Goal: Task Accomplishment & Management: Manage account settings

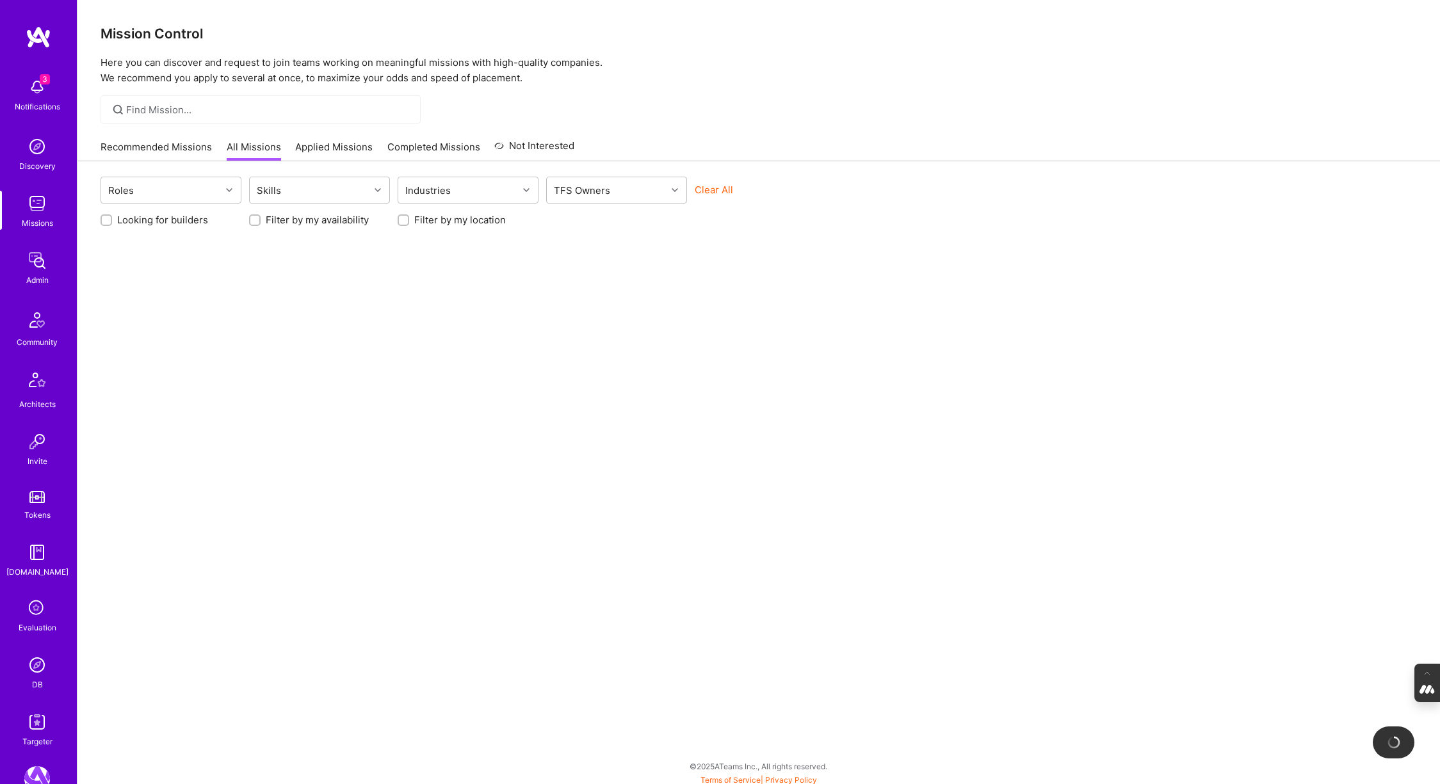
click at [33, 678] on div "DB" at bounding box center [37, 684] width 11 height 13
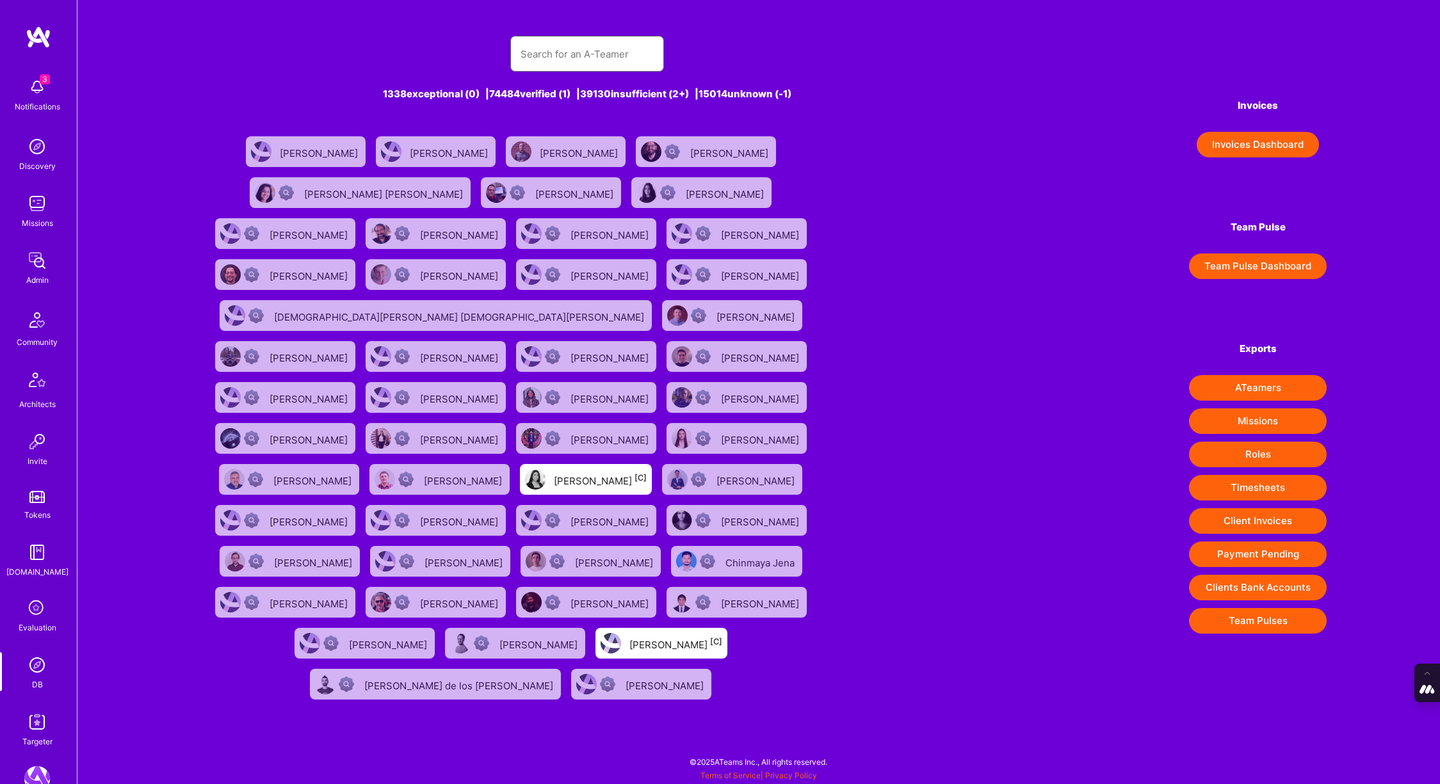
click at [559, 63] on input "text" at bounding box center [586, 54] width 133 height 33
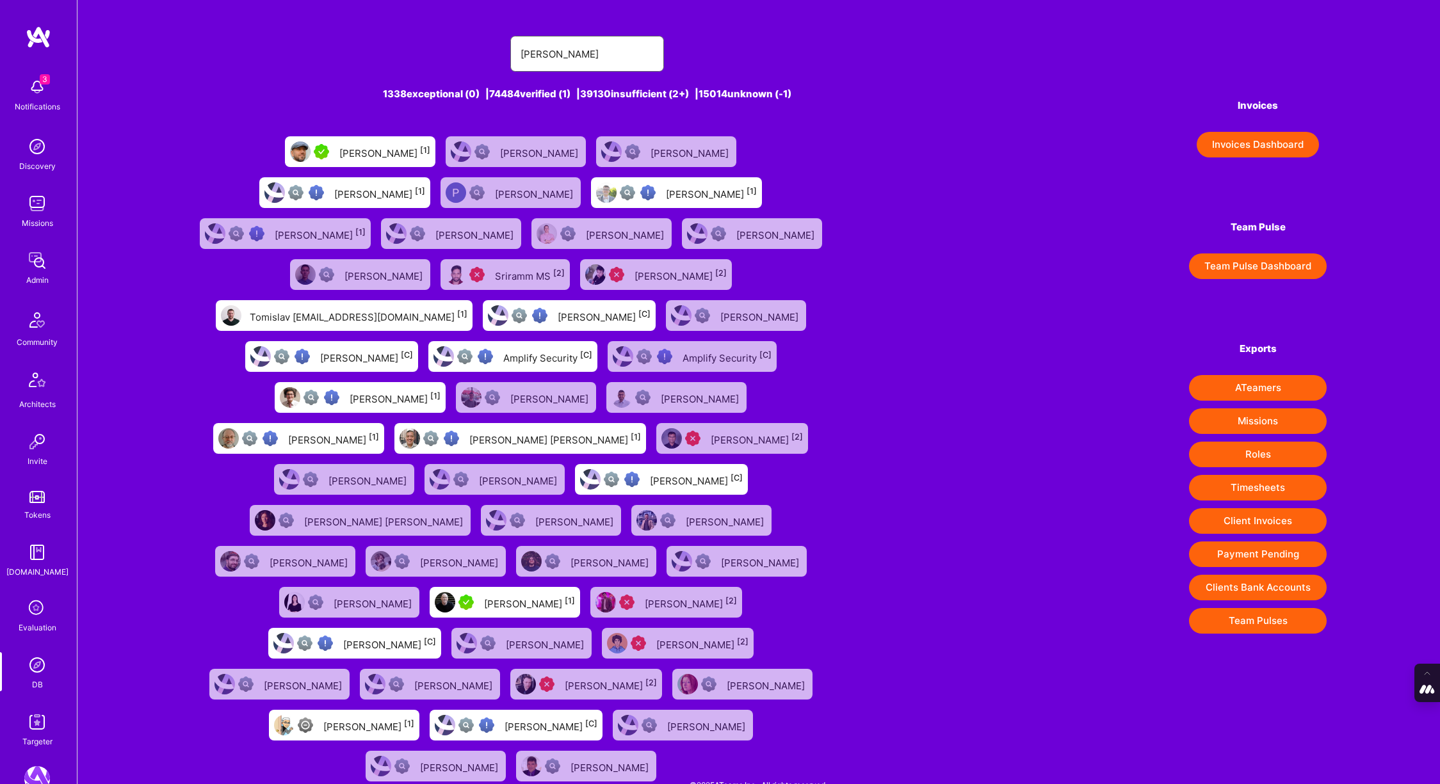
type input "[PERSON_NAME]"
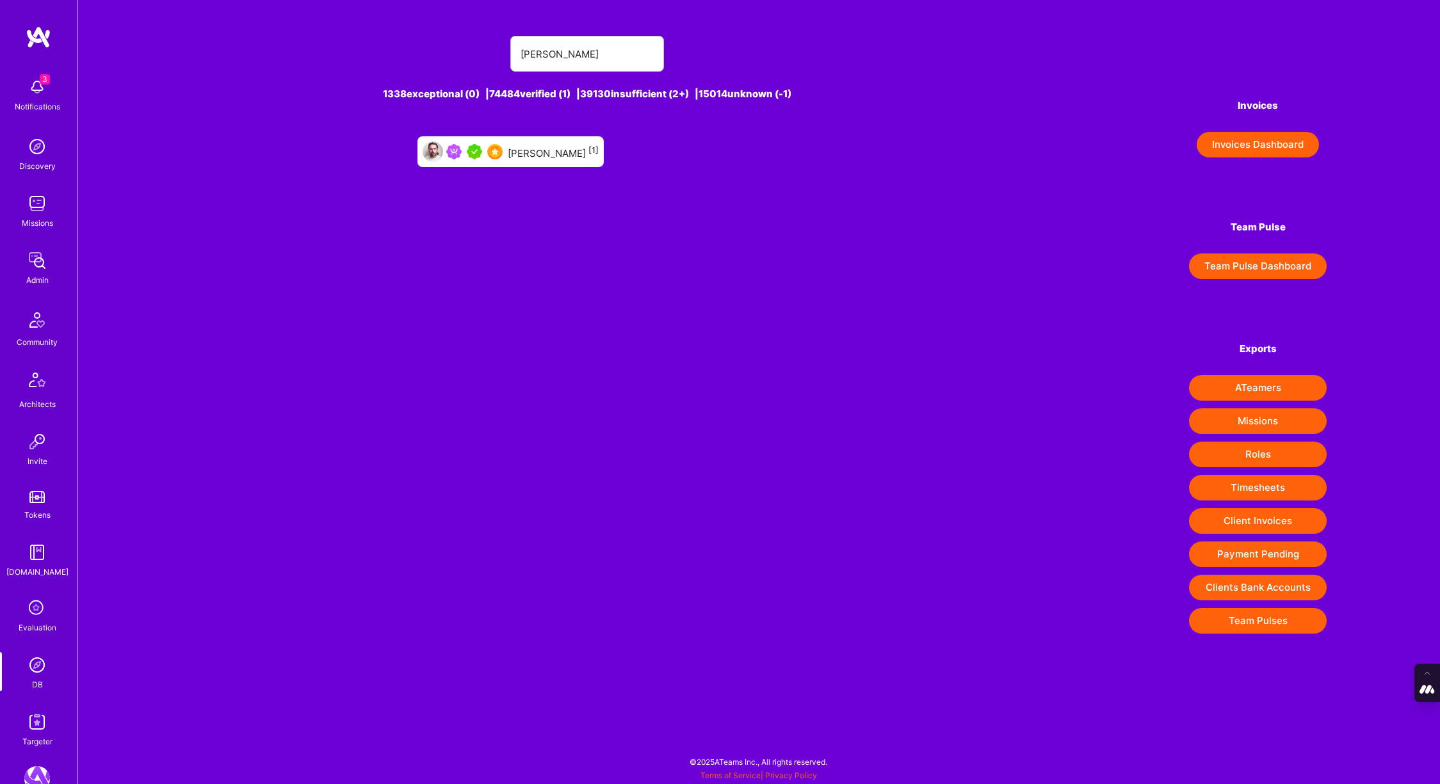
click at [548, 162] on div "[PERSON_NAME] [1]" at bounding box center [510, 151] width 186 height 31
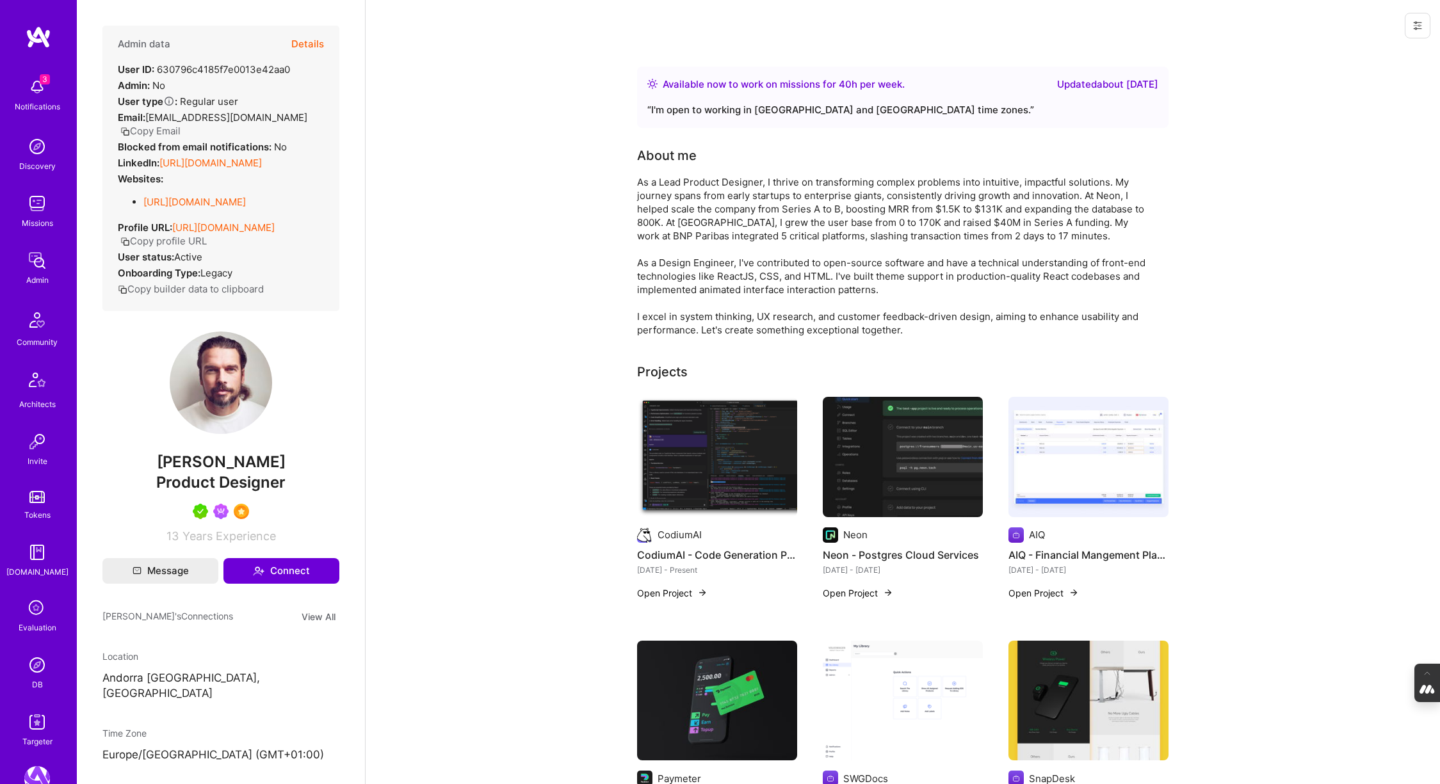
click at [307, 38] on button "Details" at bounding box center [307, 44] width 33 height 37
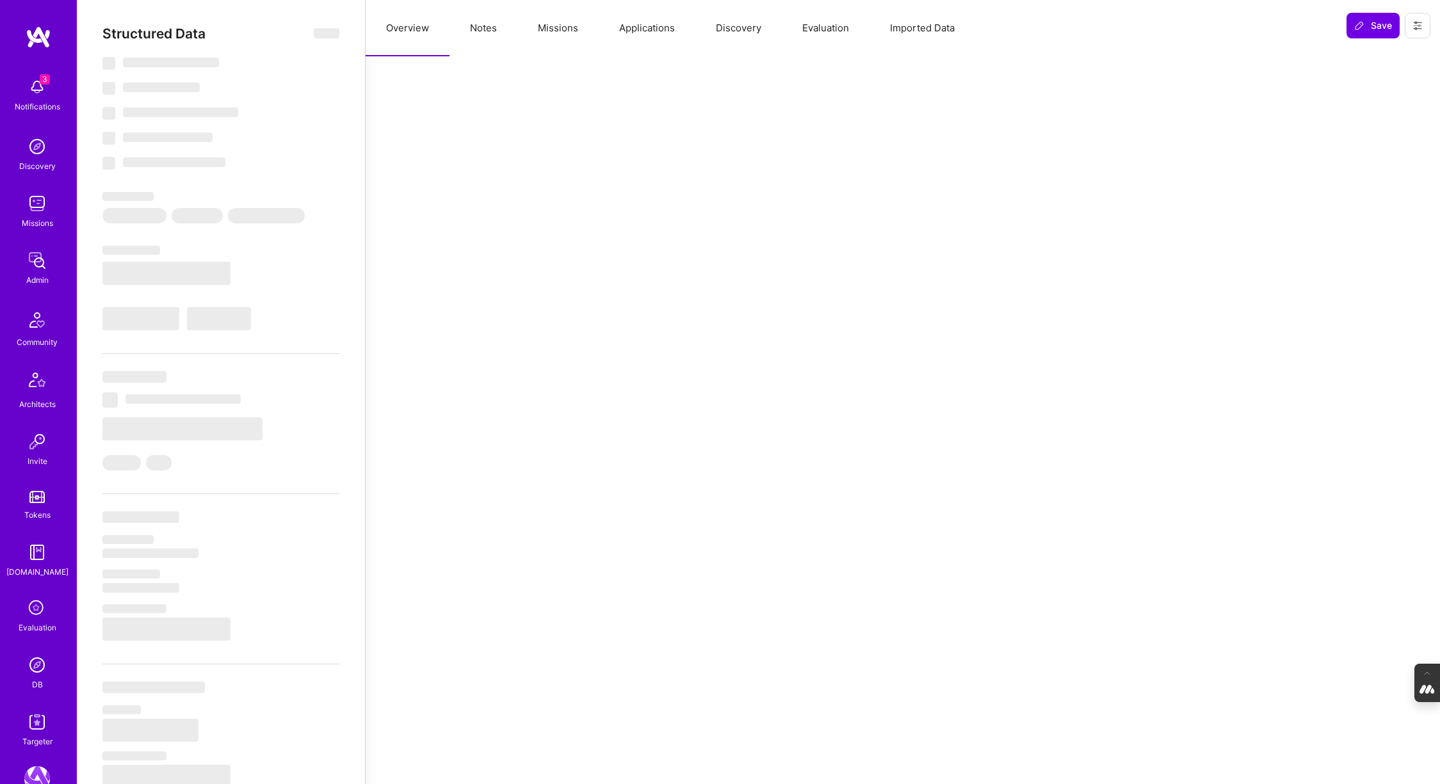
select select "Right Now"
select select "5"
select select "7"
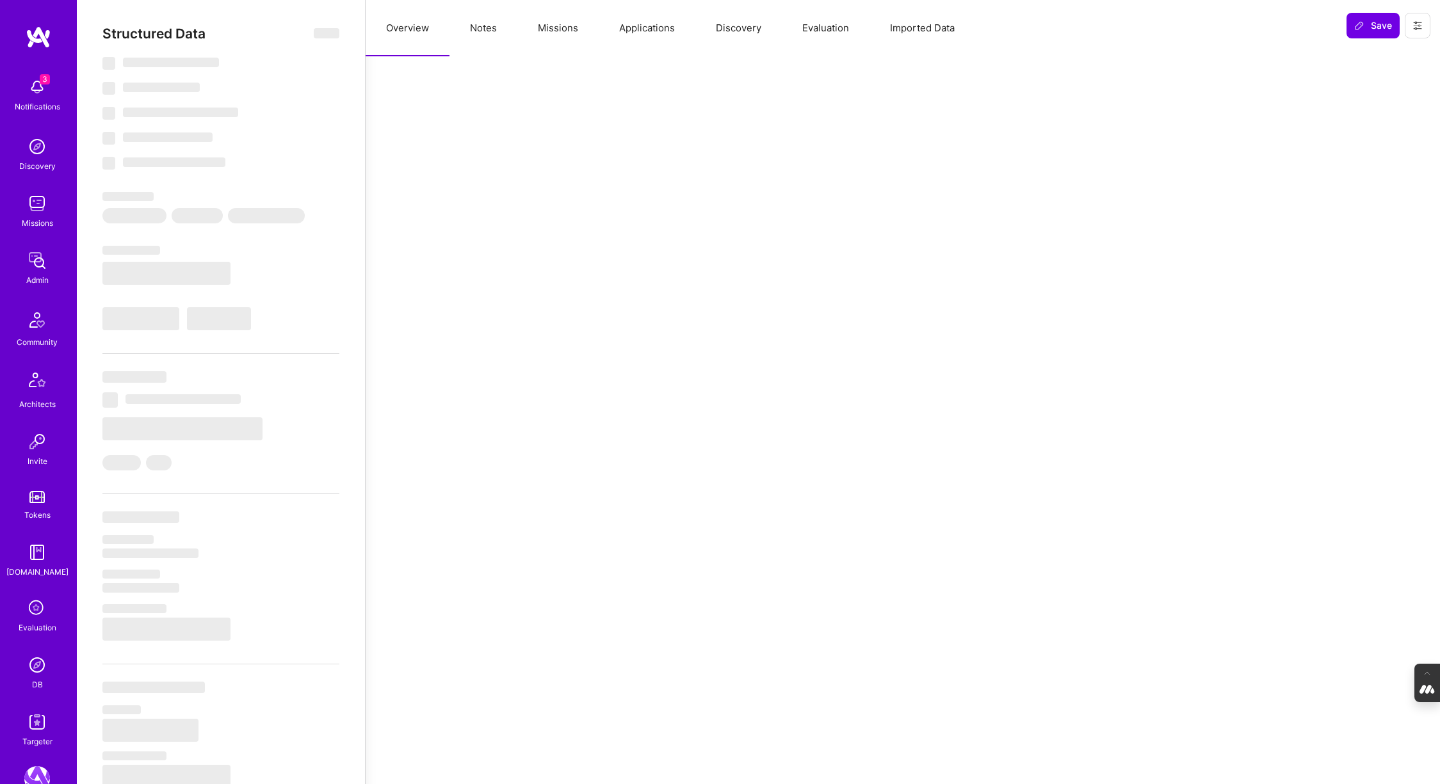
select select "AD"
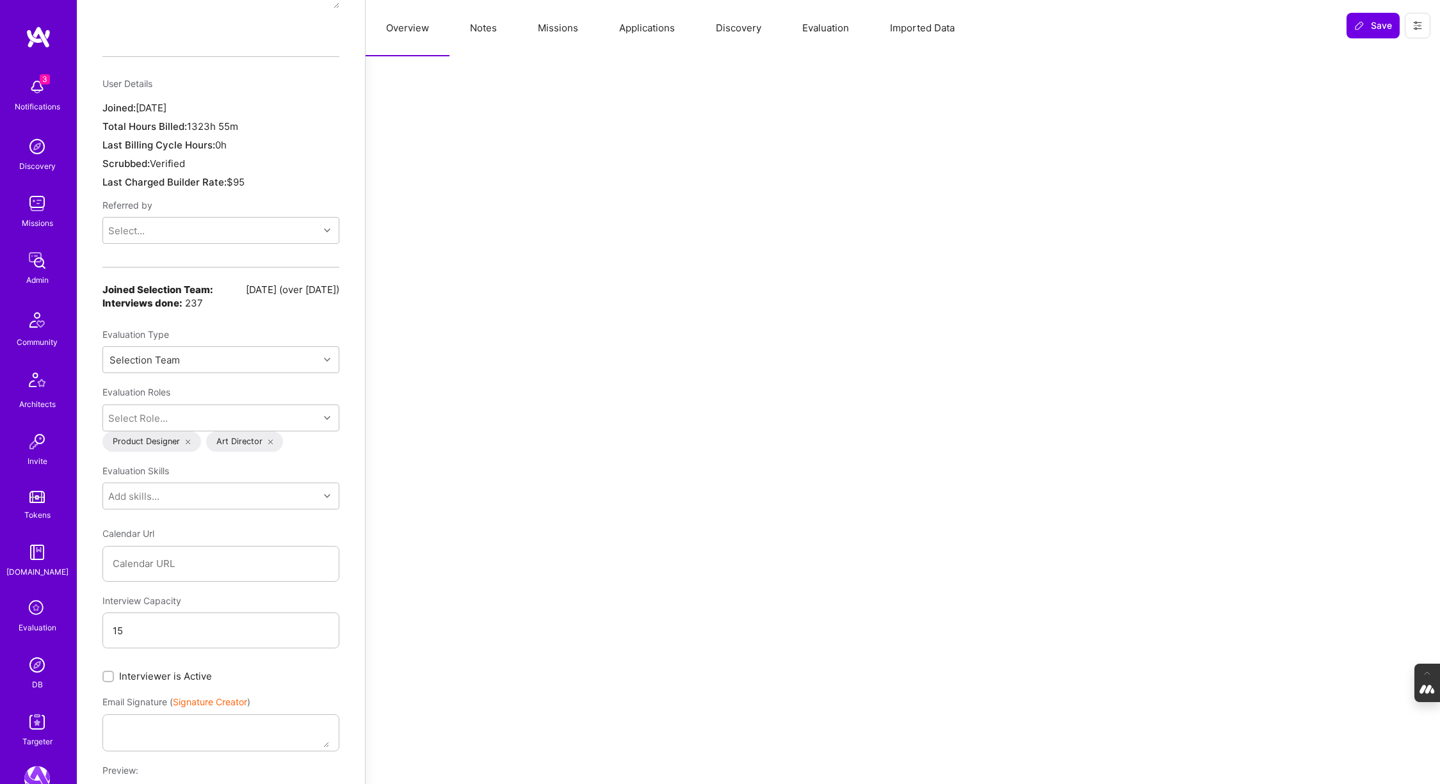
scroll to position [949, 0]
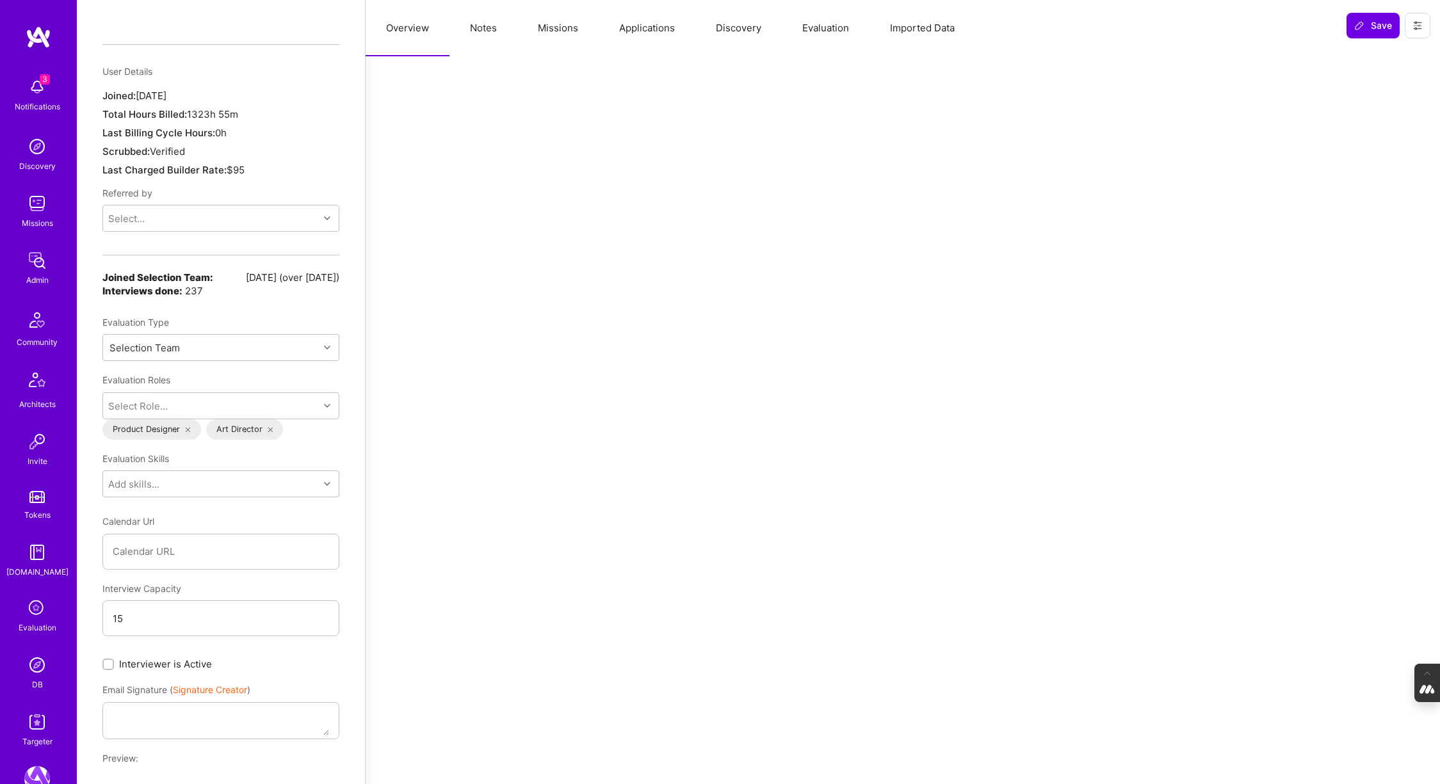
click at [35, 671] on img at bounding box center [37, 665] width 26 height 26
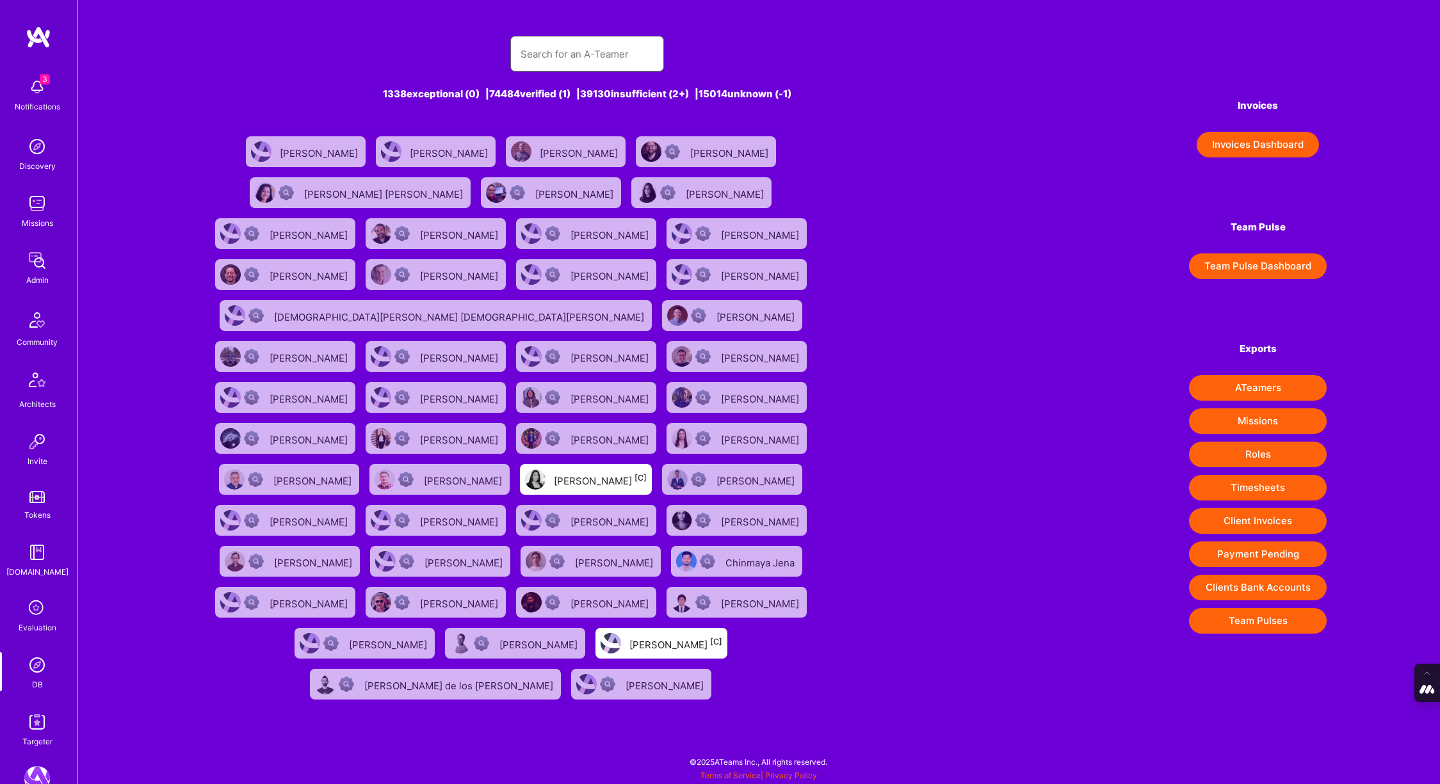
click at [527, 54] on input "text" at bounding box center [586, 54] width 133 height 33
paste input "[EMAIL_ADDRESS][DOMAIN_NAME]"
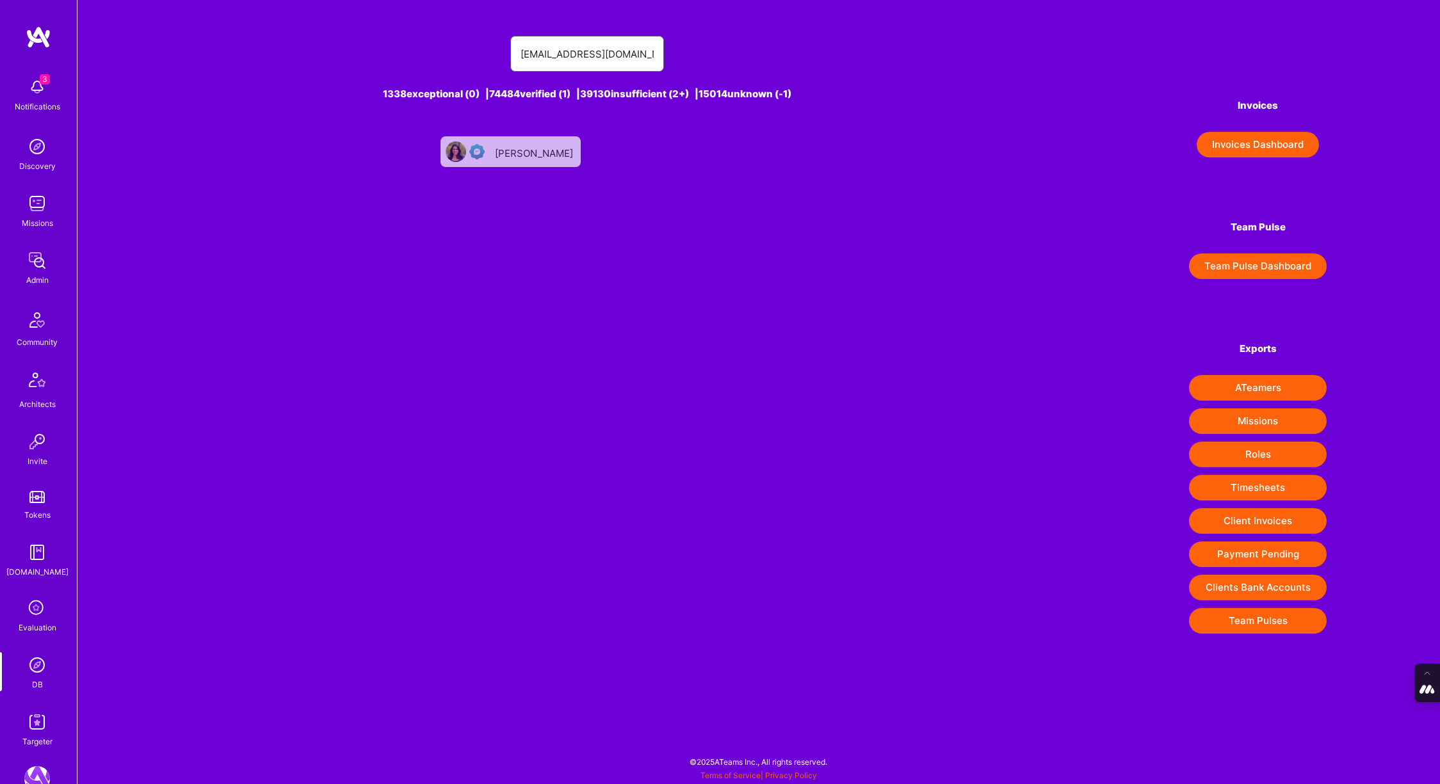
type input "[EMAIL_ADDRESS][DOMAIN_NAME]"
click at [529, 154] on div "[PERSON_NAME]" at bounding box center [535, 151] width 81 height 17
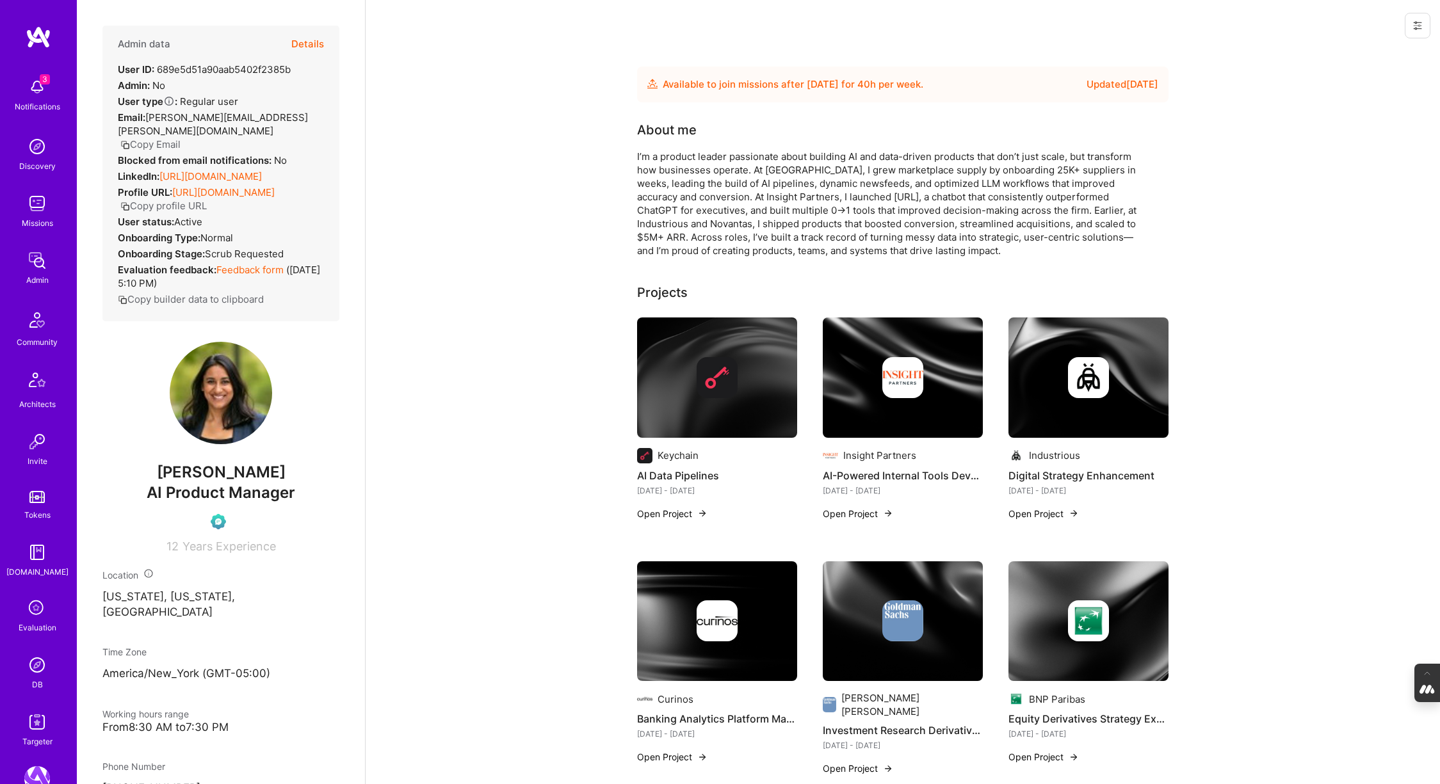
click at [312, 47] on button "Details" at bounding box center [307, 44] width 33 height 37
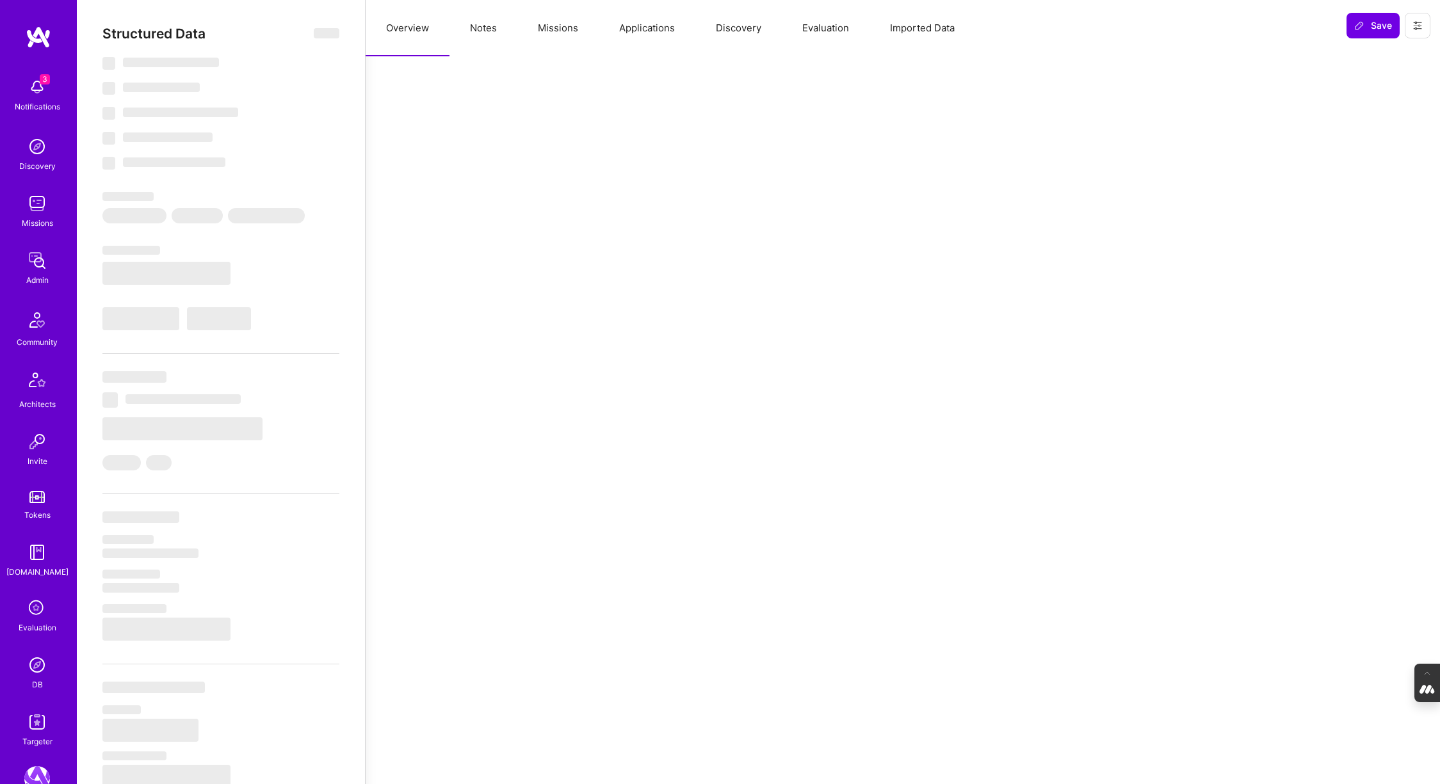
type textarea "x"
select select "Future Date"
select select "US"
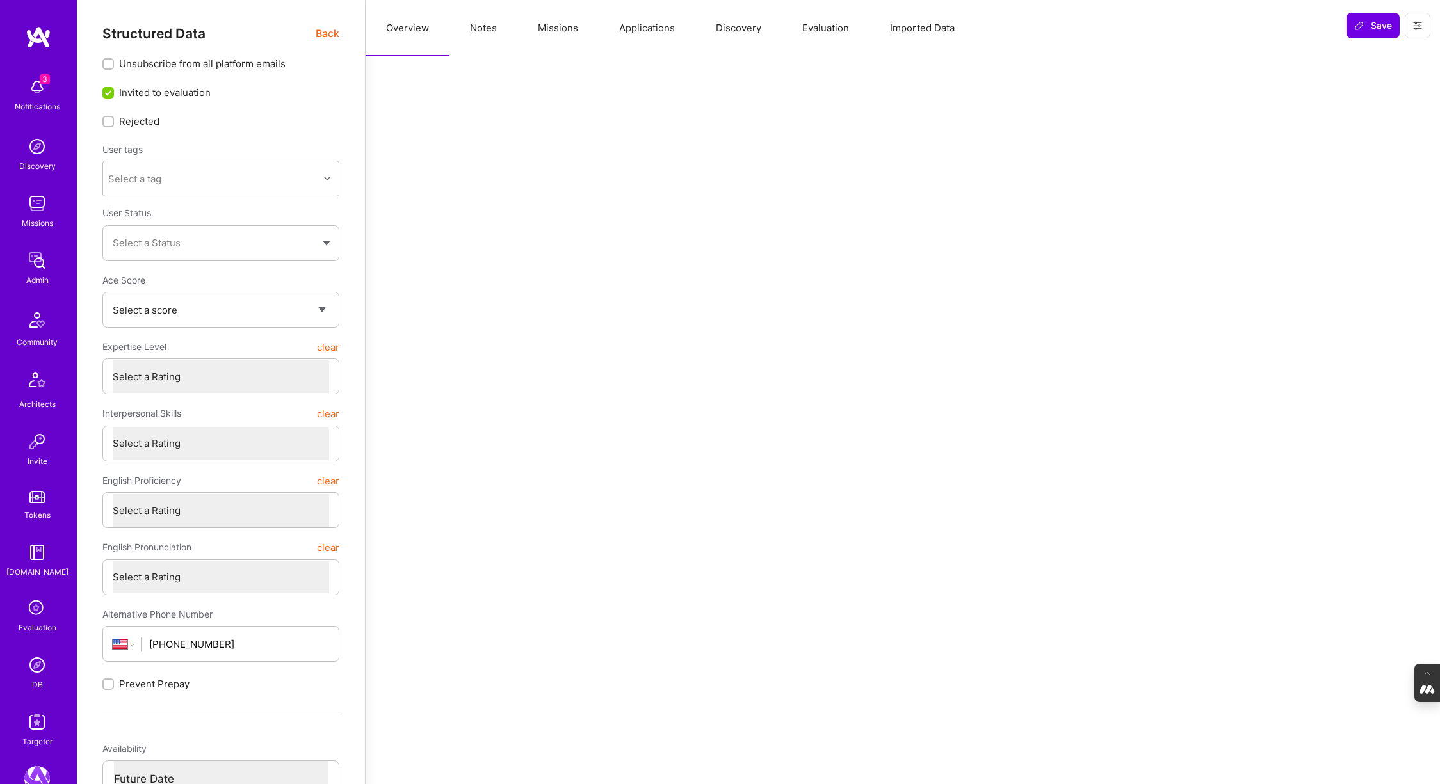
click at [838, 24] on button "Evaluation" at bounding box center [826, 28] width 88 height 56
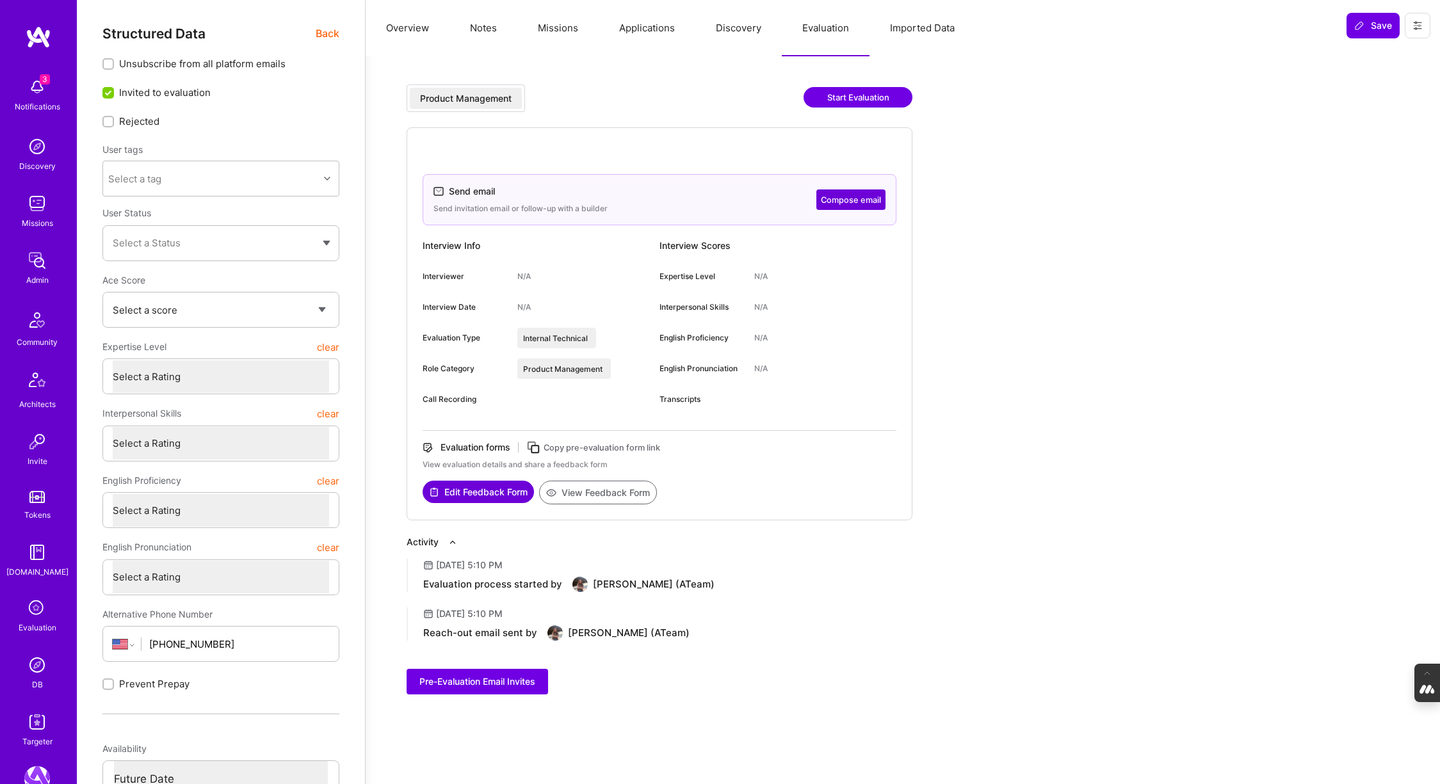
click at [537, 451] on icon at bounding box center [533, 447] width 15 height 15
click at [1418, 21] on icon at bounding box center [1417, 25] width 10 height 10
click at [1379, 56] on button "Login as [PERSON_NAME]" at bounding box center [1362, 54] width 135 height 33
